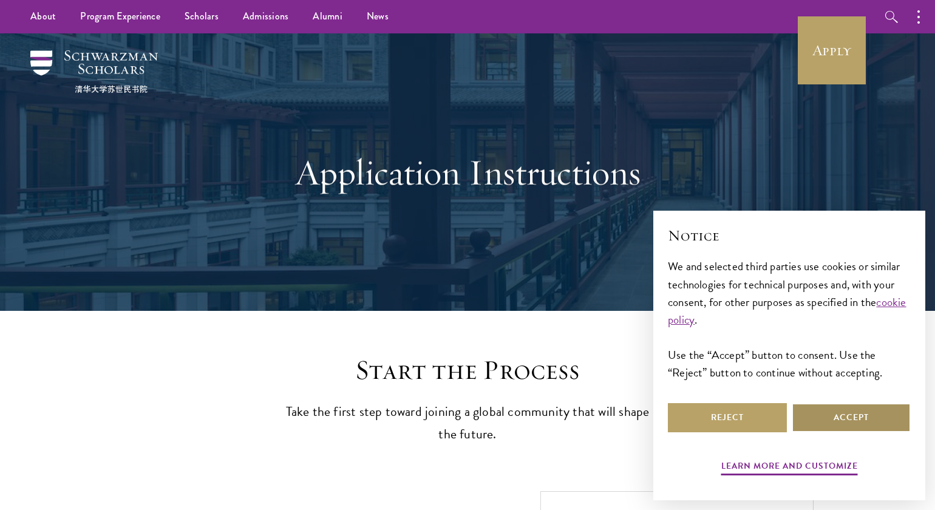
click at [859, 418] on button "Accept" at bounding box center [850, 417] width 119 height 29
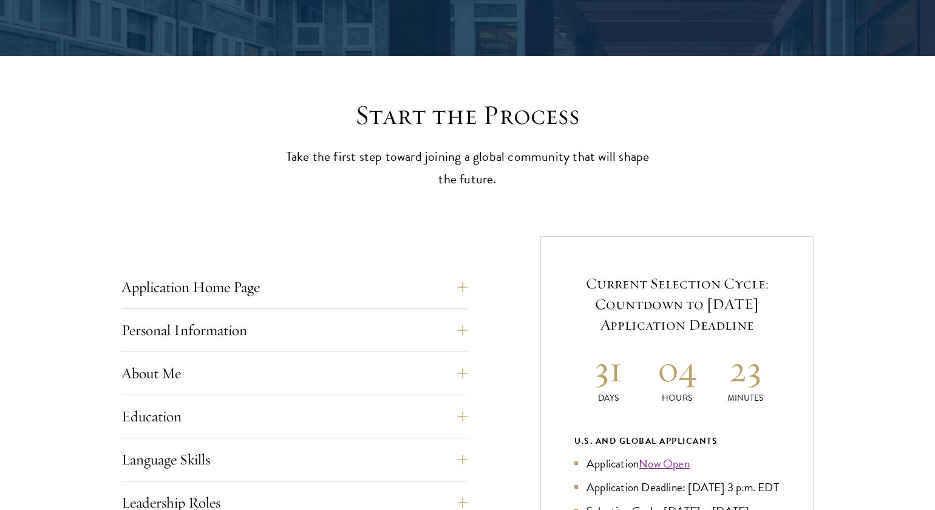
scroll to position [396, 0]
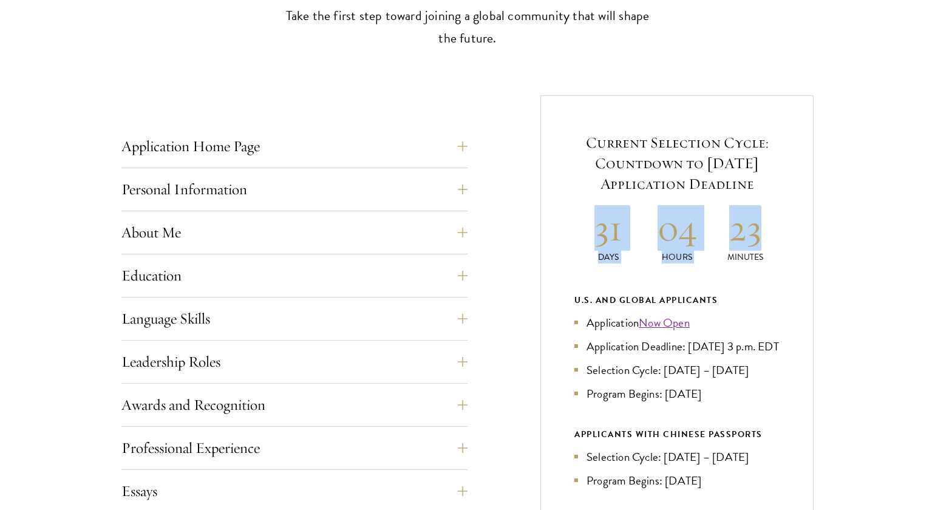
drag, startPoint x: 598, startPoint y: 220, endPoint x: 758, endPoint y: 226, distance: 160.3
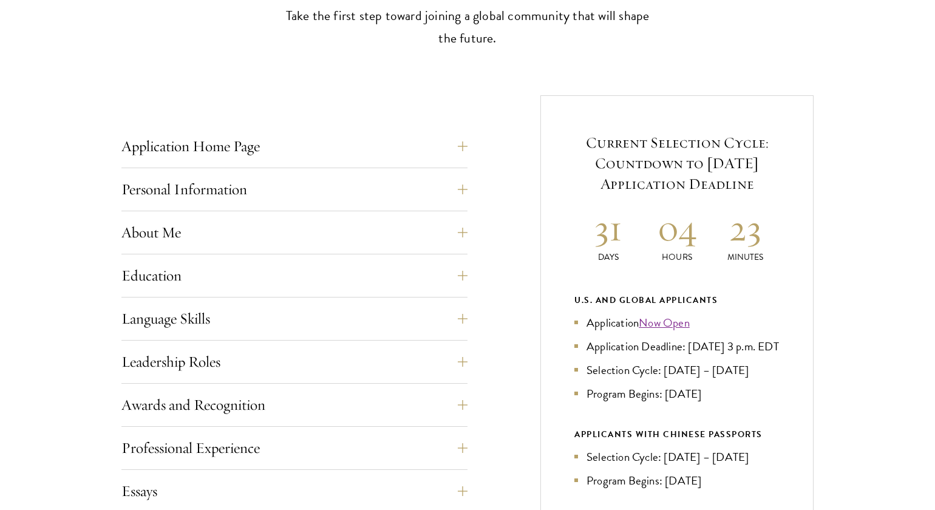
click at [761, 254] on p "Minutes" at bounding box center [745, 257] width 69 height 13
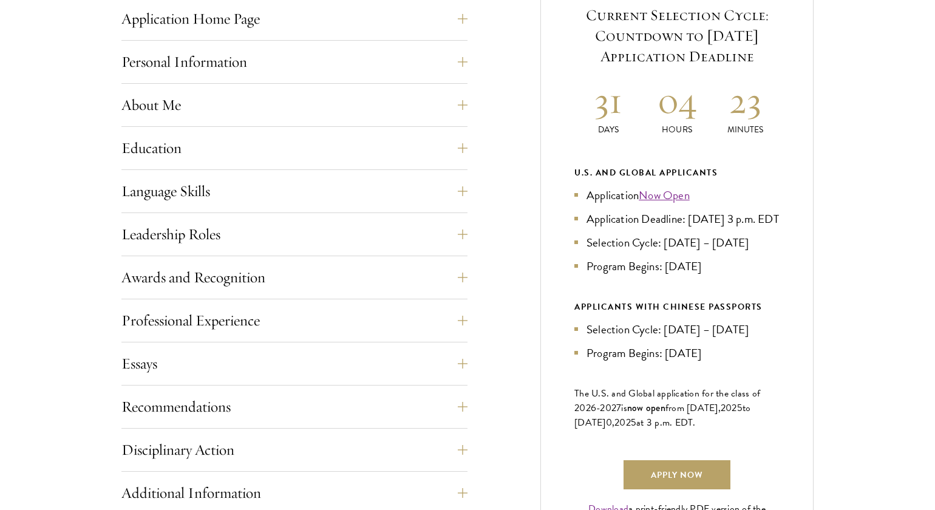
scroll to position [552, 0]
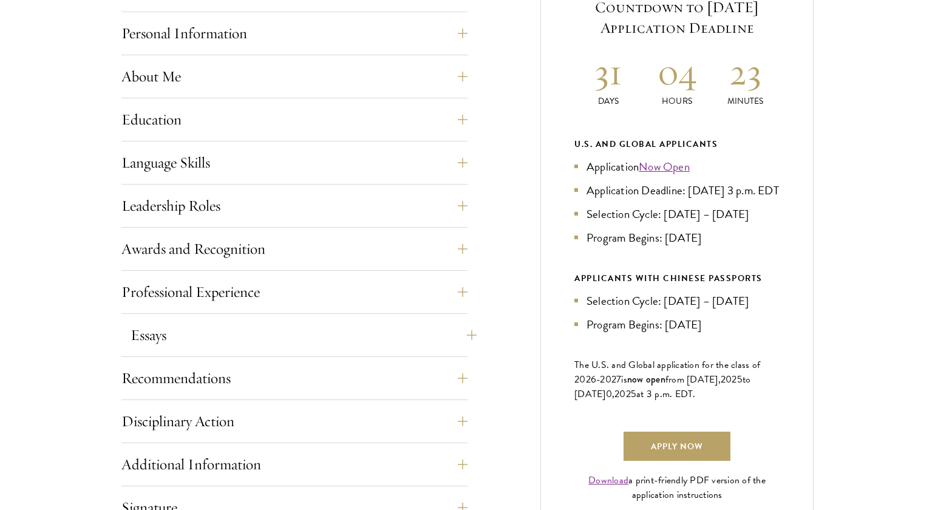
click at [464, 333] on button "Essays" at bounding box center [303, 334] width 346 height 29
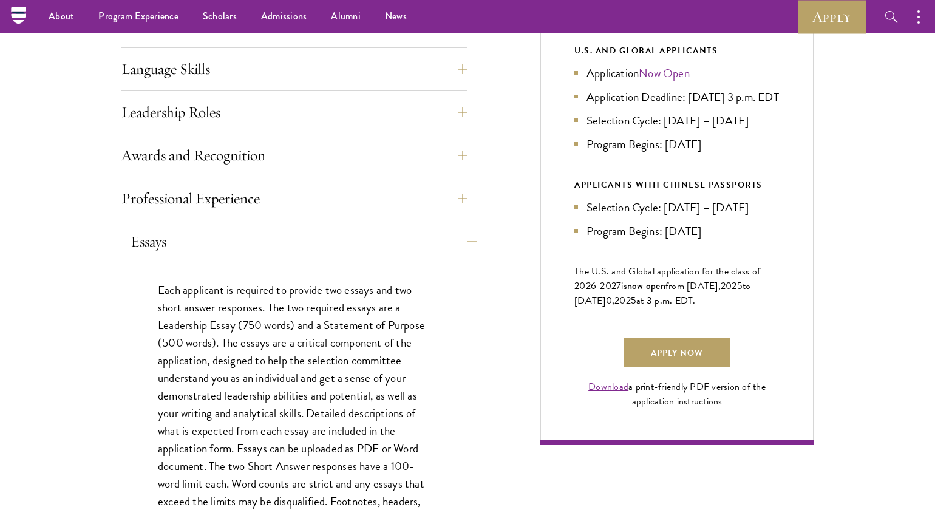
click at [452, 243] on button "Essays" at bounding box center [303, 241] width 346 height 29
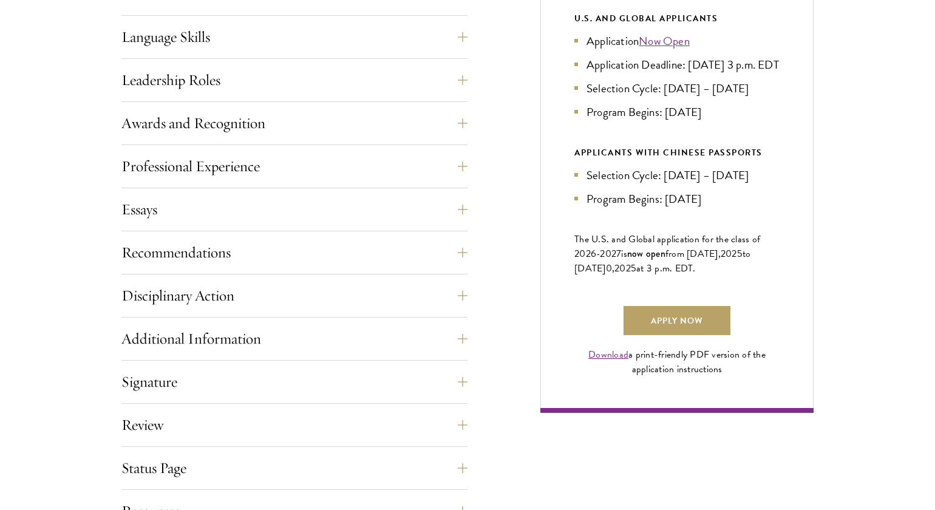
scroll to position [751, 0]
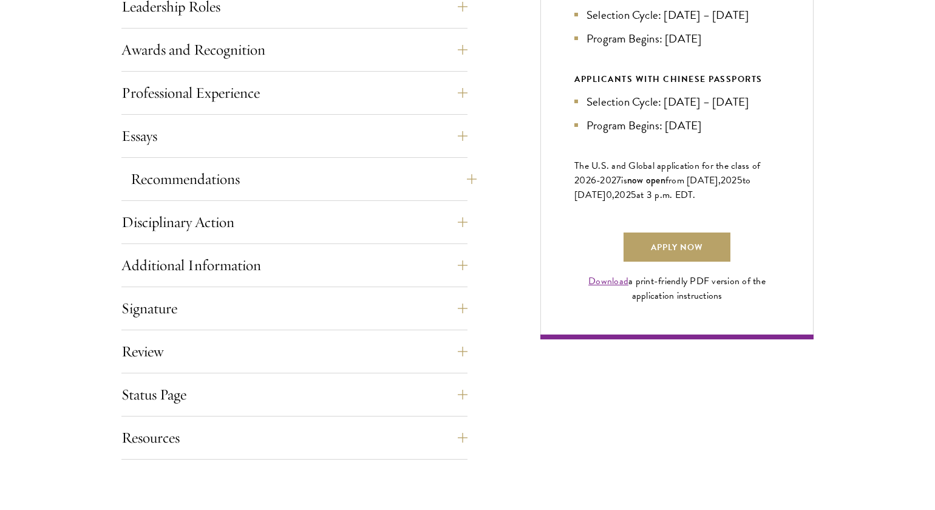
click at [451, 189] on button "Recommendations" at bounding box center [303, 178] width 346 height 29
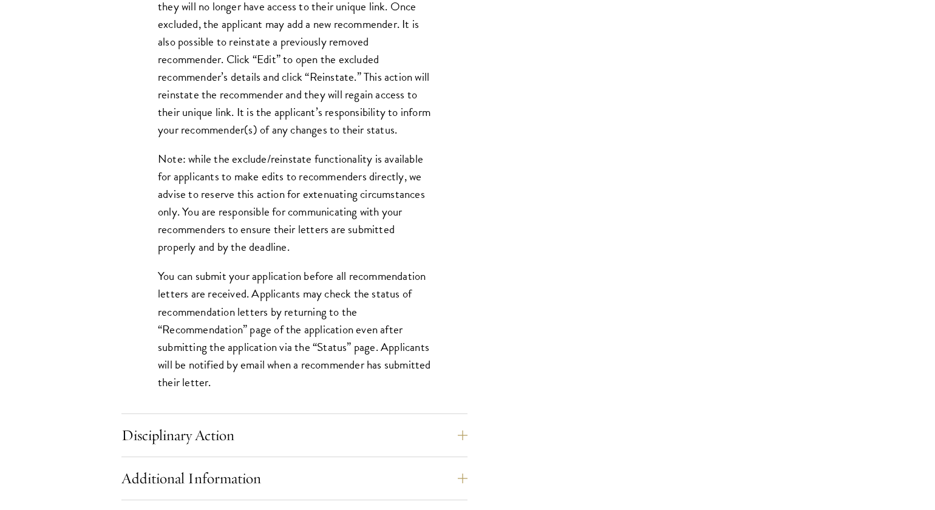
scroll to position [1508, 0]
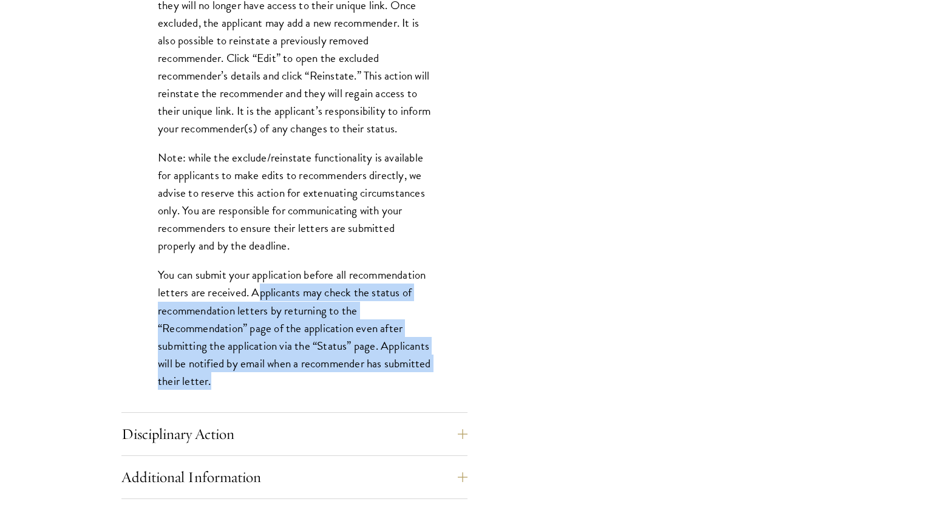
drag, startPoint x: 256, startPoint y: 286, endPoint x: 382, endPoint y: 370, distance: 151.2
click at [382, 370] on p "You can submit your application before all recommendation letters are received.…" at bounding box center [294, 327] width 273 height 123
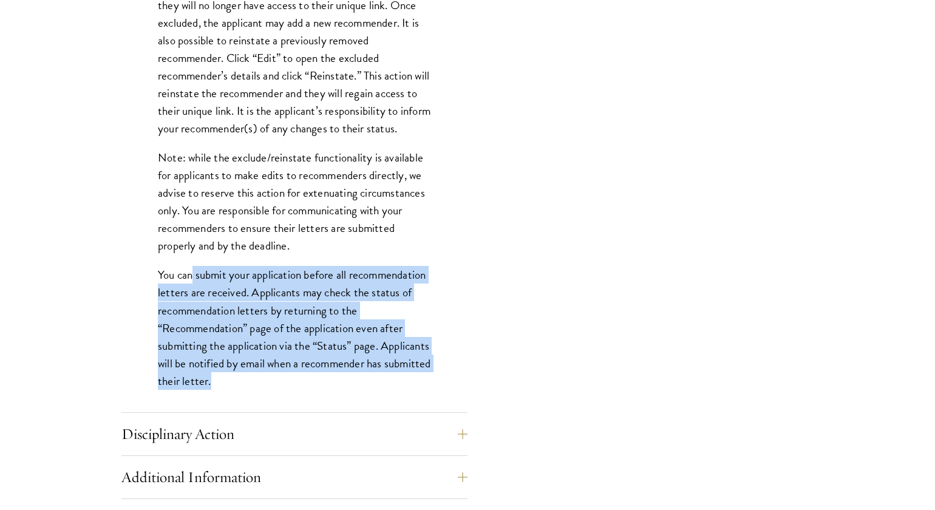
drag, startPoint x: 314, startPoint y: 370, endPoint x: 195, endPoint y: 269, distance: 156.0
click at [192, 271] on p "You can submit your application before all recommendation letters are received.…" at bounding box center [294, 327] width 273 height 123
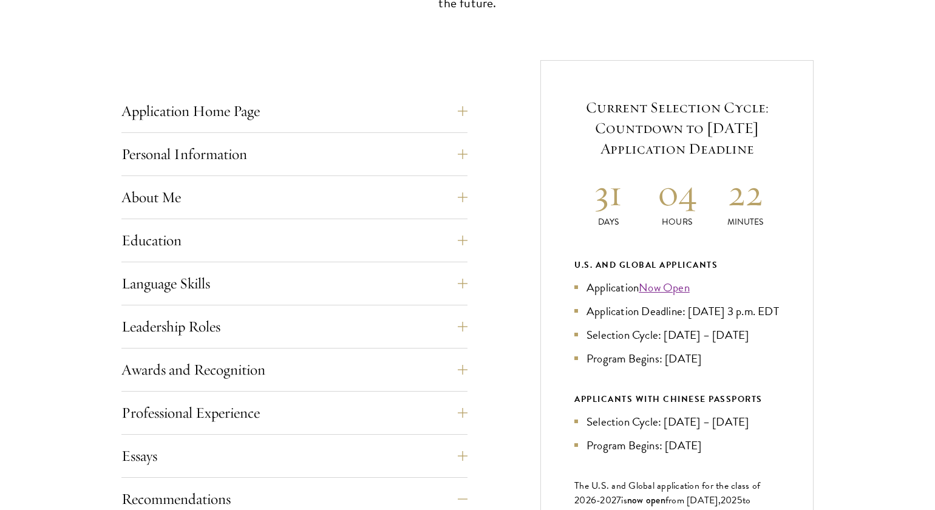
scroll to position [435, 0]
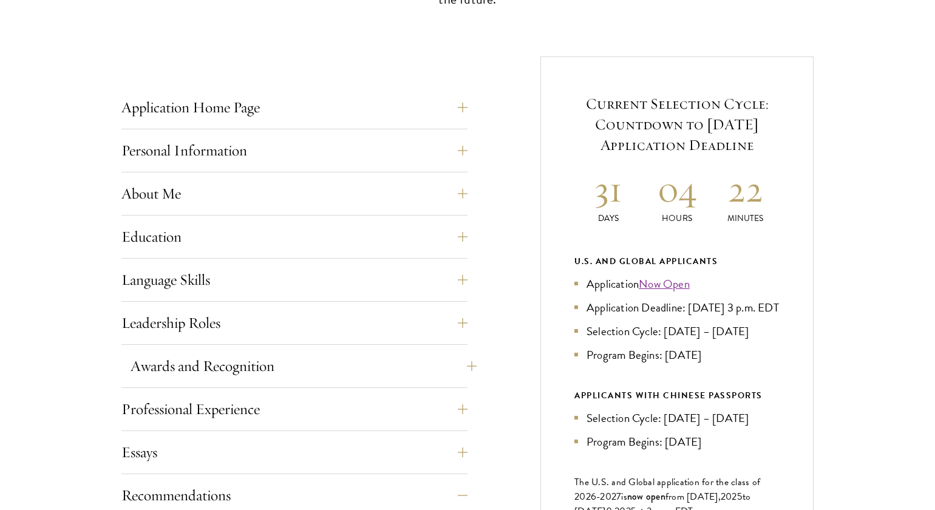
click at [447, 367] on button "Awards and Recognition" at bounding box center [303, 365] width 346 height 29
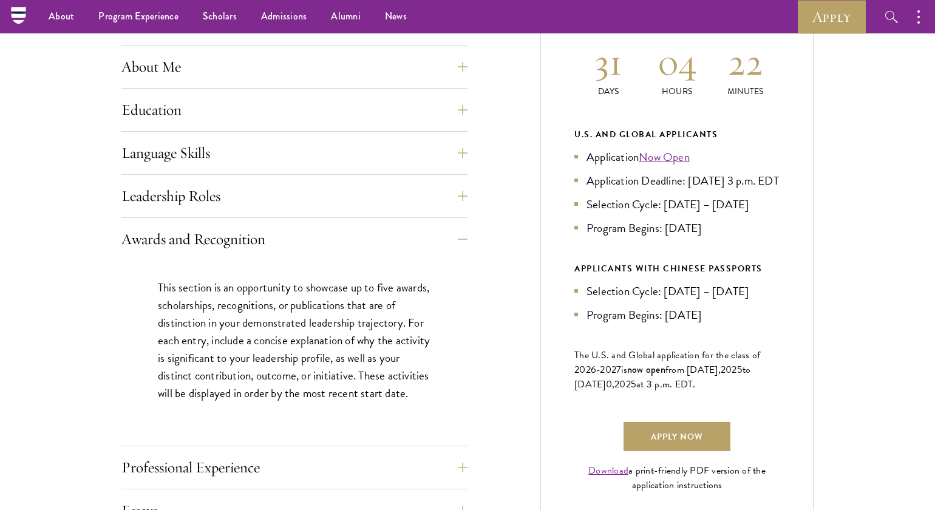
scroll to position [559, 0]
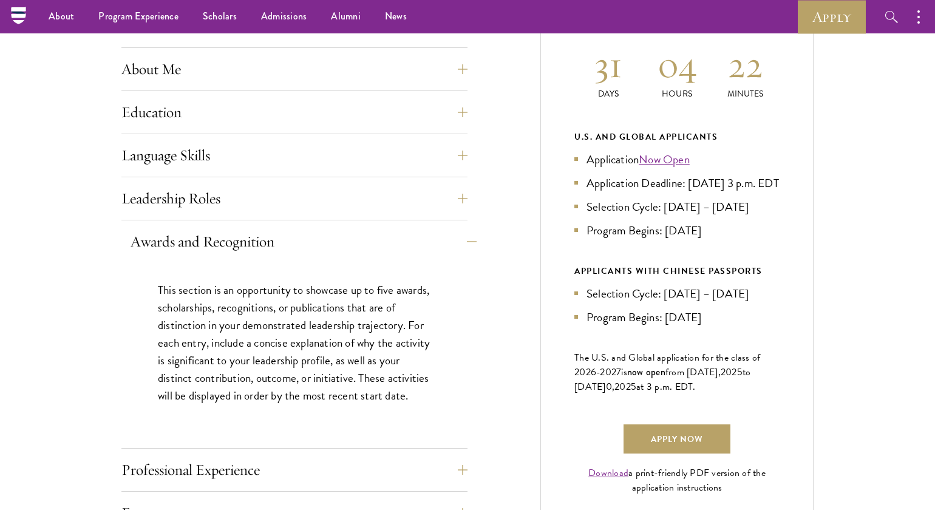
click at [450, 240] on button "Awards and Recognition" at bounding box center [303, 241] width 346 height 29
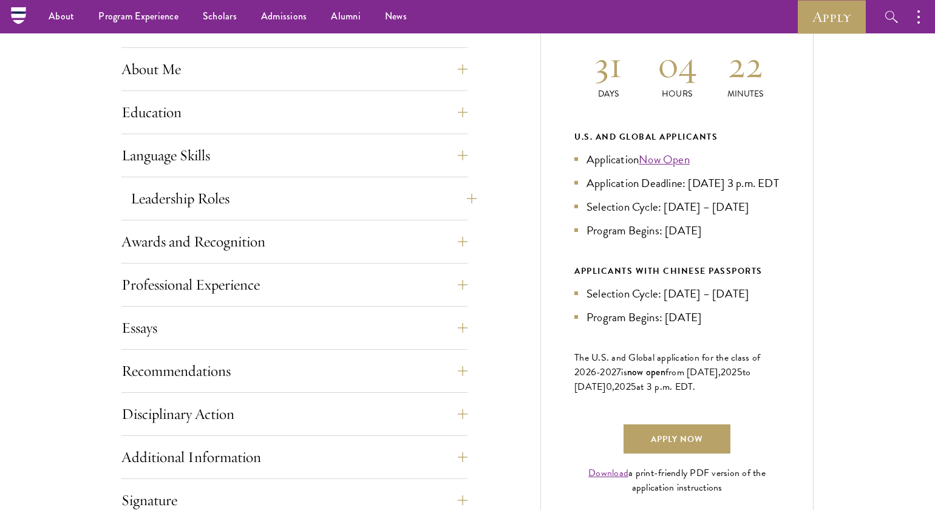
click at [456, 208] on button "Leadership Roles" at bounding box center [303, 198] width 346 height 29
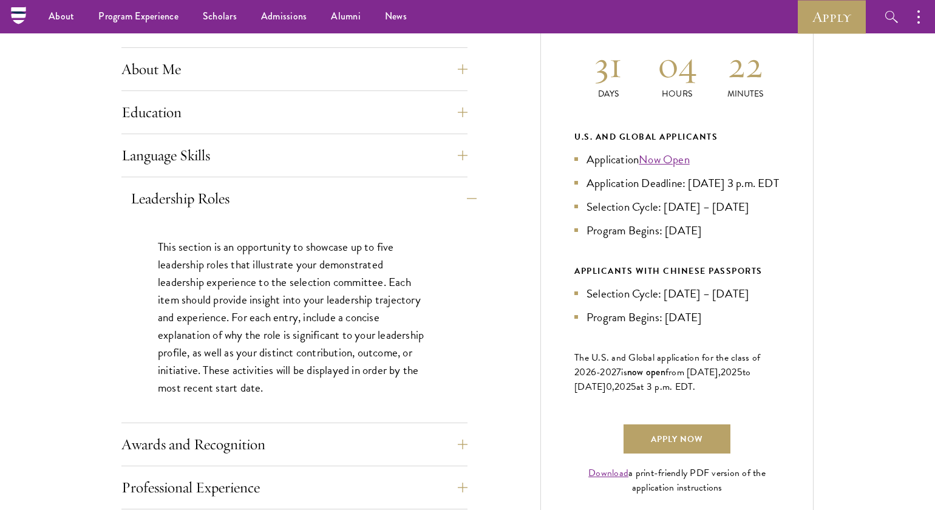
click at [456, 208] on button "Leadership Roles" at bounding box center [303, 198] width 346 height 29
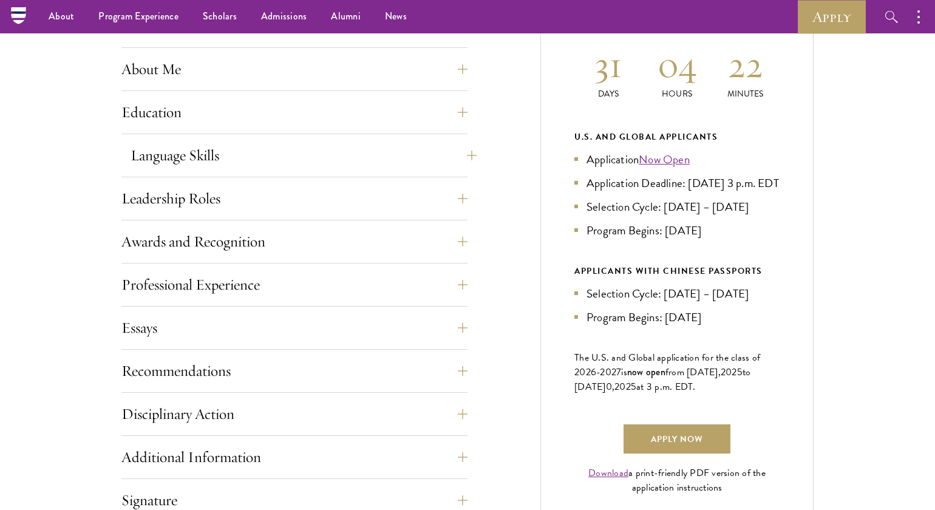
click at [462, 152] on button "Language Skills" at bounding box center [303, 155] width 346 height 29
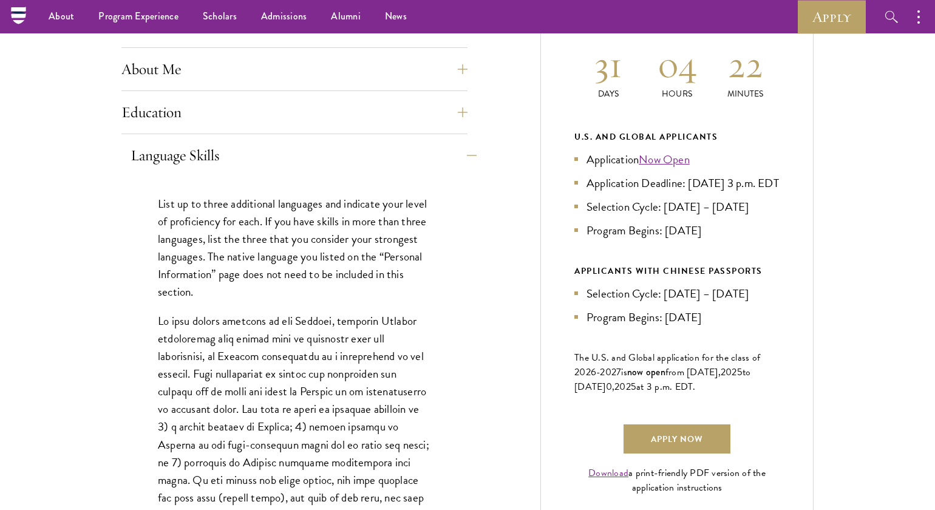
click at [462, 152] on button "Language Skills" at bounding box center [303, 155] width 346 height 29
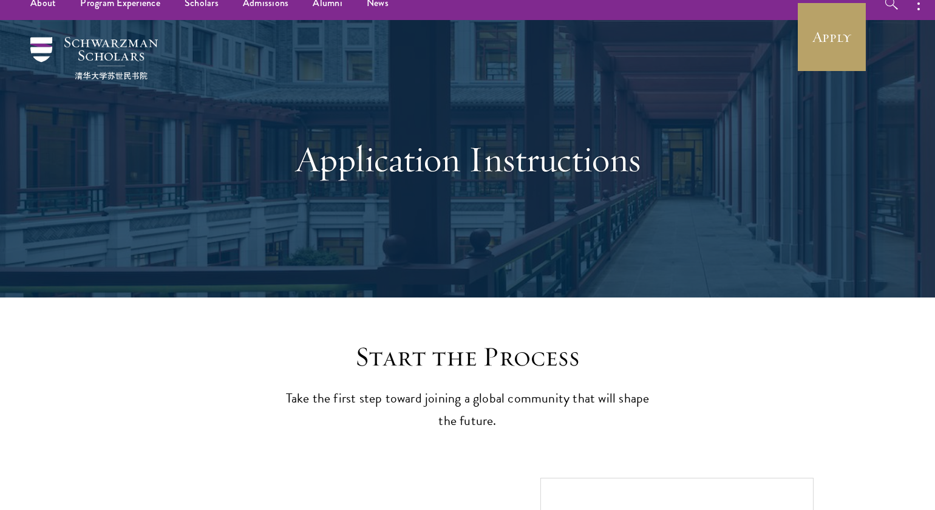
scroll to position [0, 0]
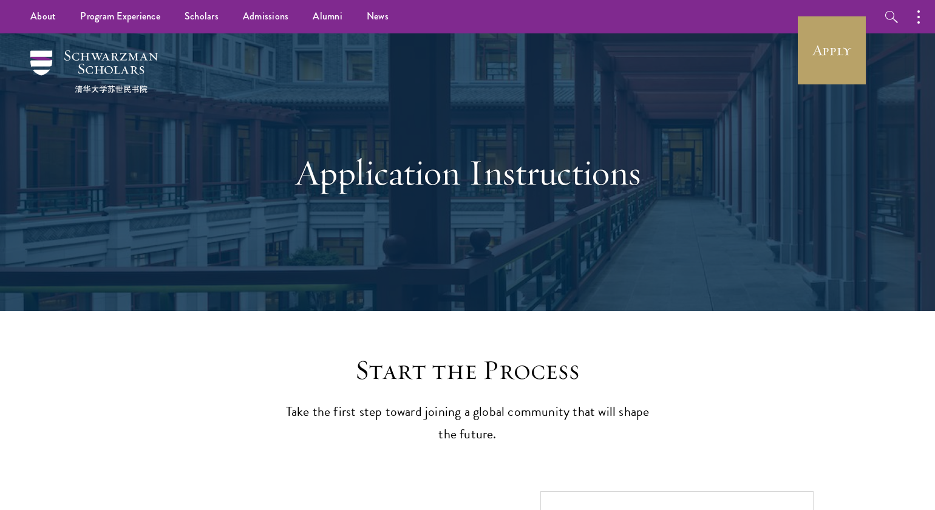
click at [557, 1] on ul "About Overview Leadership Donors Program Experience Overview Curriculum Student…" at bounding box center [342, 16] width 649 height 33
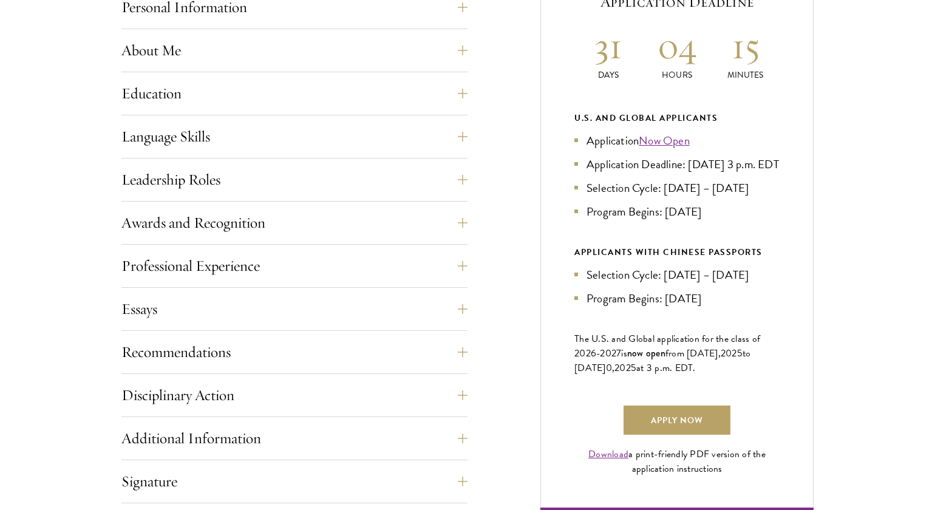
scroll to position [600, 0]
